Goal: Task Accomplishment & Management: Complete application form

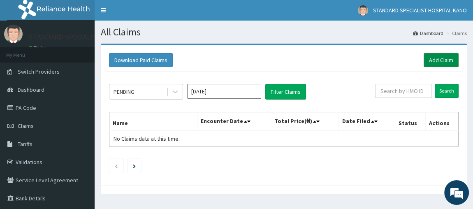
click at [440, 67] on link "Add Claim" at bounding box center [441, 60] width 35 height 14
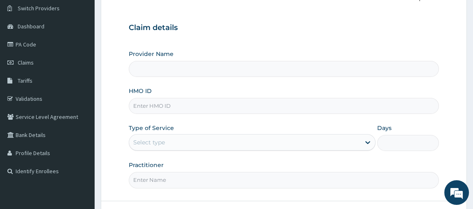
type input "STANDARD SPECIALIST HOSPITAL KANO"
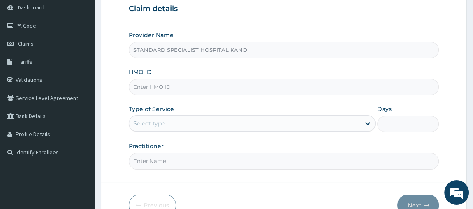
click at [164, 86] on input "HMO ID" at bounding box center [284, 87] width 311 height 16
type input "npm/10001/b"
click at [168, 121] on div "Select type" at bounding box center [245, 123] width 232 height 13
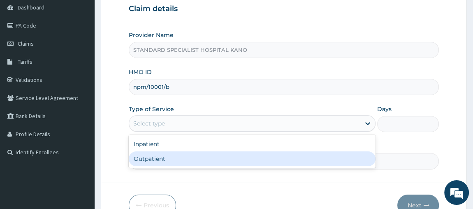
click at [158, 156] on div "Outpatient" at bounding box center [252, 158] width 247 height 15
type input "1"
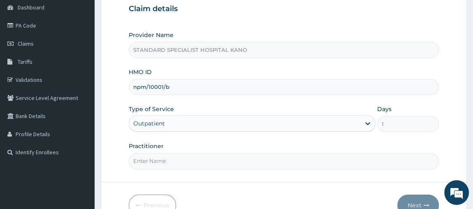
click at [154, 158] on input "Practitioner" at bounding box center [284, 161] width 311 height 16
type input "DR [PERSON_NAME]"
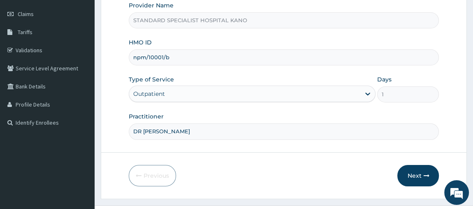
scroll to position [128, 0]
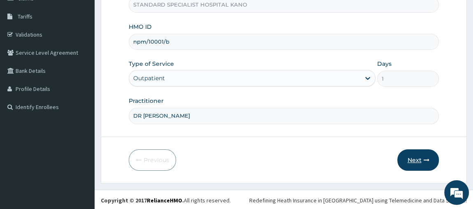
click at [402, 158] on button "Next" at bounding box center [419, 159] width 42 height 21
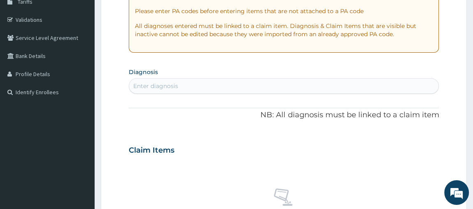
scroll to position [150, 0]
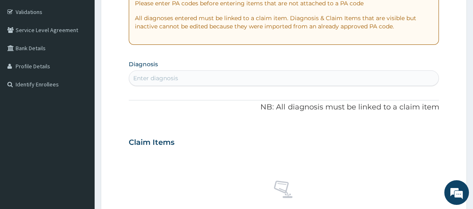
click at [256, 79] on div "Enter diagnosis" at bounding box center [284, 78] width 310 height 13
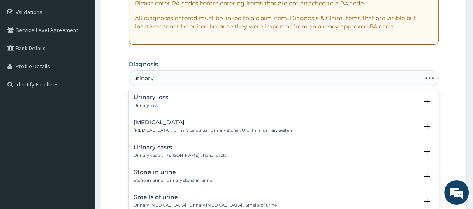
type input "urinary t"
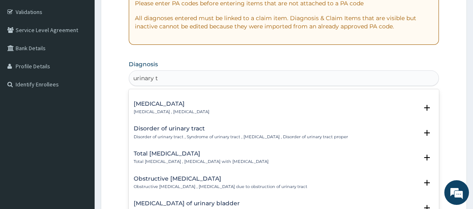
scroll to position [320, 0]
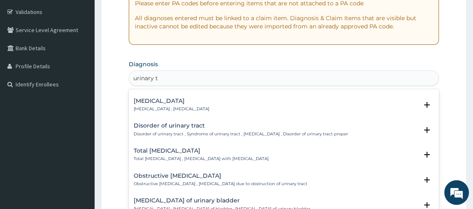
click at [190, 123] on h4 "Disorder of urinary tract" at bounding box center [241, 126] width 214 height 6
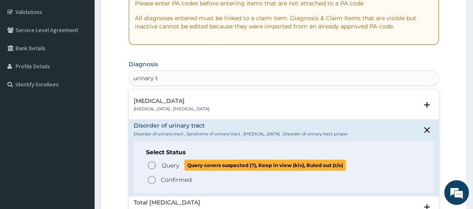
click at [151, 160] on icon "status option query" at bounding box center [152, 165] width 10 height 10
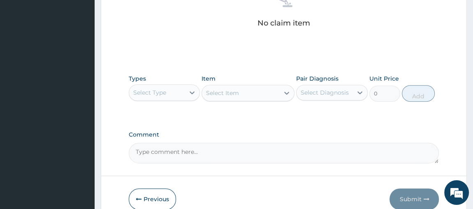
scroll to position [349, 0]
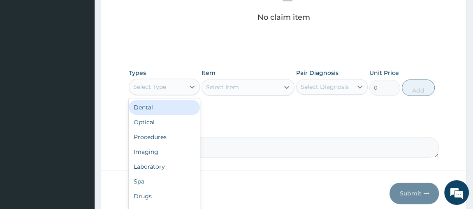
click at [180, 85] on div "Select Type" at bounding box center [157, 86] width 56 height 13
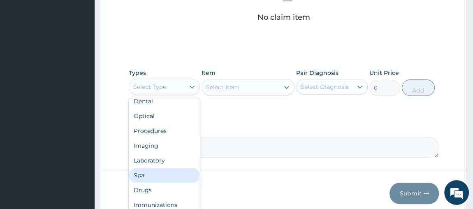
scroll to position [5, 0]
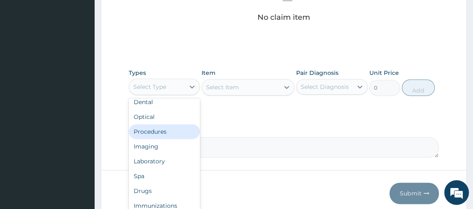
click at [169, 134] on div "Procedures" at bounding box center [165, 131] width 72 height 15
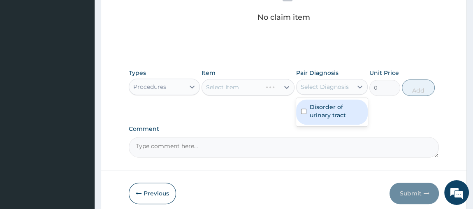
click at [330, 86] on div "Select Diagnosis" at bounding box center [325, 87] width 48 height 8
click at [305, 111] on input "checkbox" at bounding box center [303, 111] width 5 height 5
checkbox input "true"
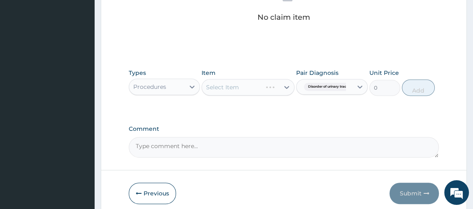
click at [281, 86] on div "Select Item" at bounding box center [248, 87] width 93 height 16
click at [287, 86] on div "Select Item" at bounding box center [248, 87] width 93 height 16
click at [285, 86] on icon at bounding box center [287, 87] width 8 height 8
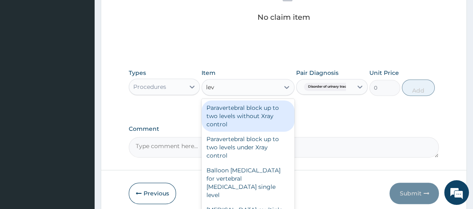
type input "lev"
click at [169, 94] on div "Procedures" at bounding box center [165, 87] width 72 height 16
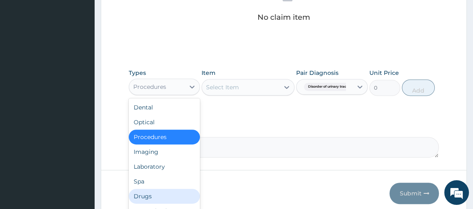
click at [149, 194] on div "Drugs" at bounding box center [165, 196] width 72 height 15
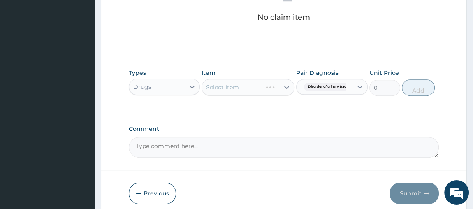
click at [265, 87] on div "Select Item" at bounding box center [248, 87] width 93 height 16
click at [286, 86] on icon at bounding box center [287, 87] width 5 height 3
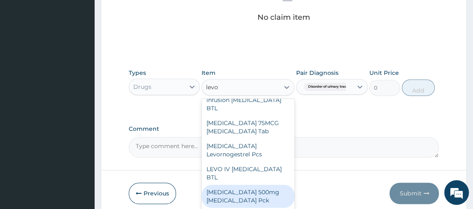
scroll to position [0, 0]
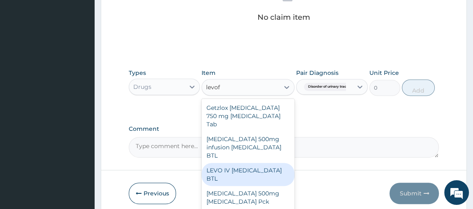
type input "levof"
